Goal: Find specific page/section

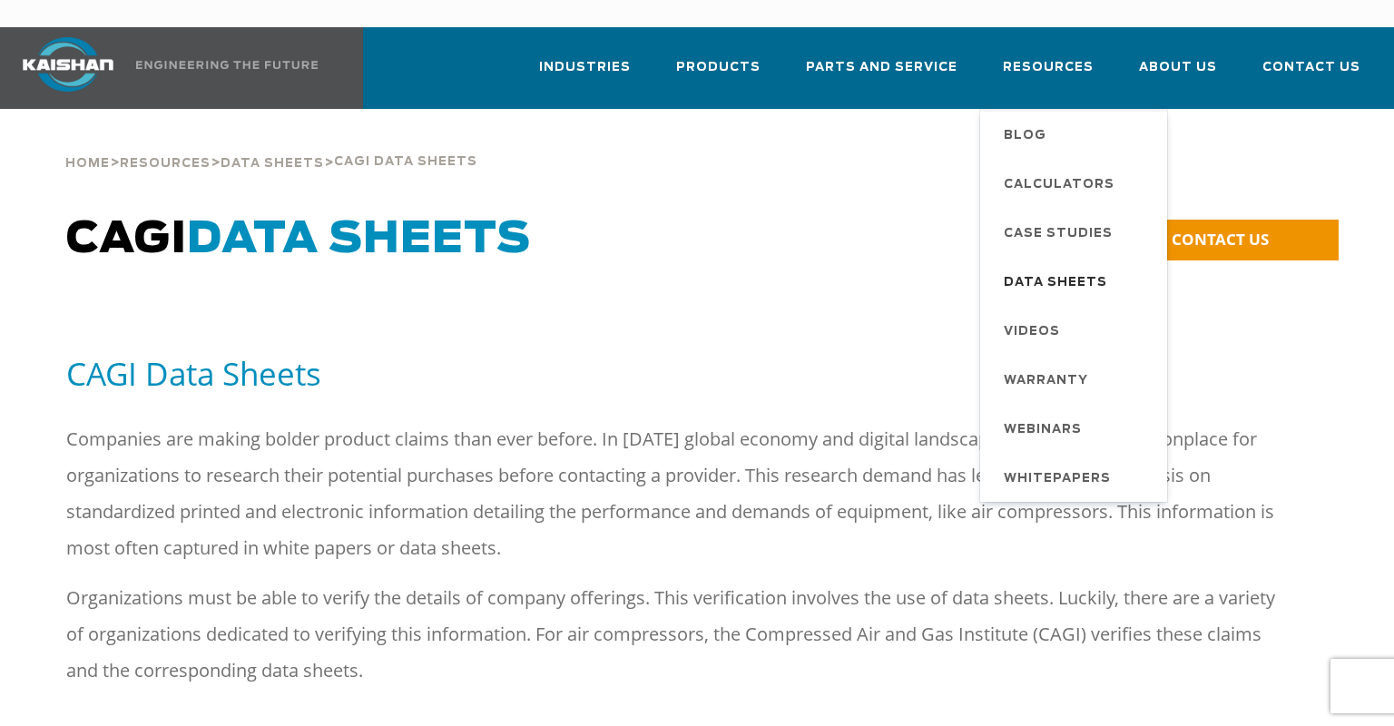
click at [1071, 268] on span "Data Sheets" at bounding box center [1055, 283] width 103 height 31
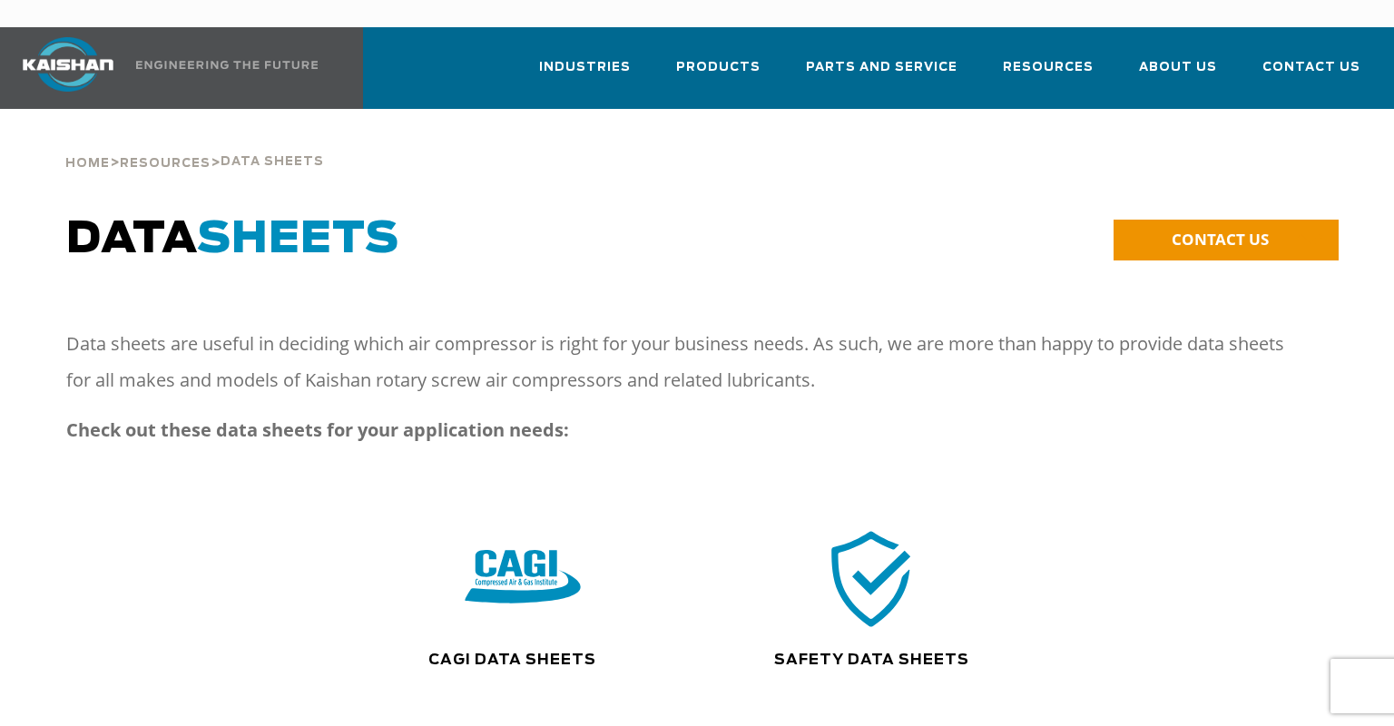
click at [549, 568] on img at bounding box center [523, 578] width 116 height 117
